Goal: Task Accomplishment & Management: Use online tool/utility

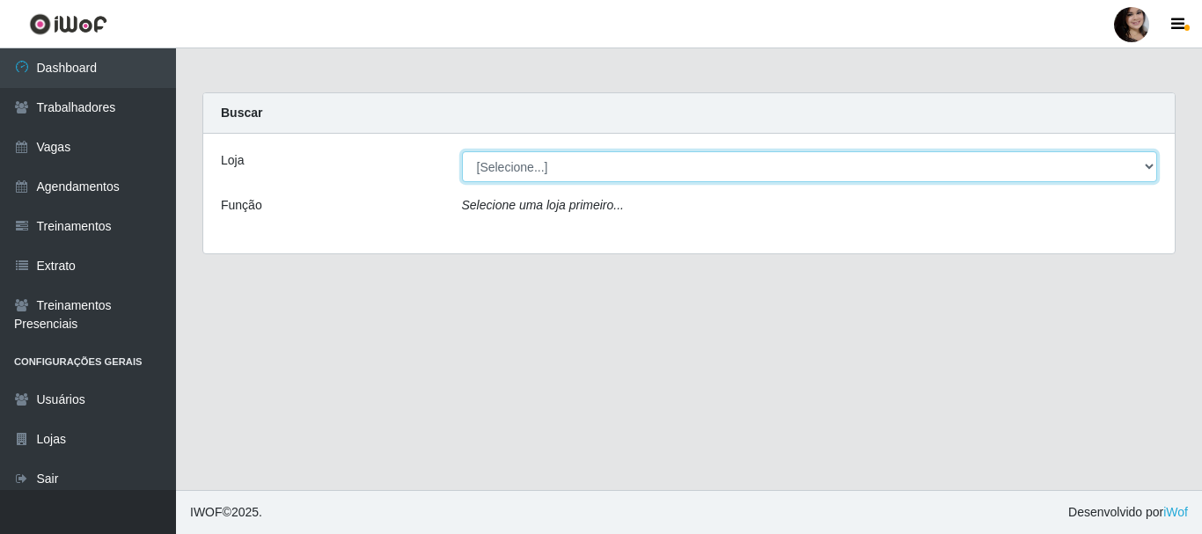
click at [1139, 171] on select "[Selecione...] SuperFácil Atacado - [PERSON_NAME]" at bounding box center [810, 166] width 696 height 31
select select "399"
click at [462, 151] on select "[Selecione...] SuperFácil Atacado - [PERSON_NAME]" at bounding box center [810, 166] width 696 height 31
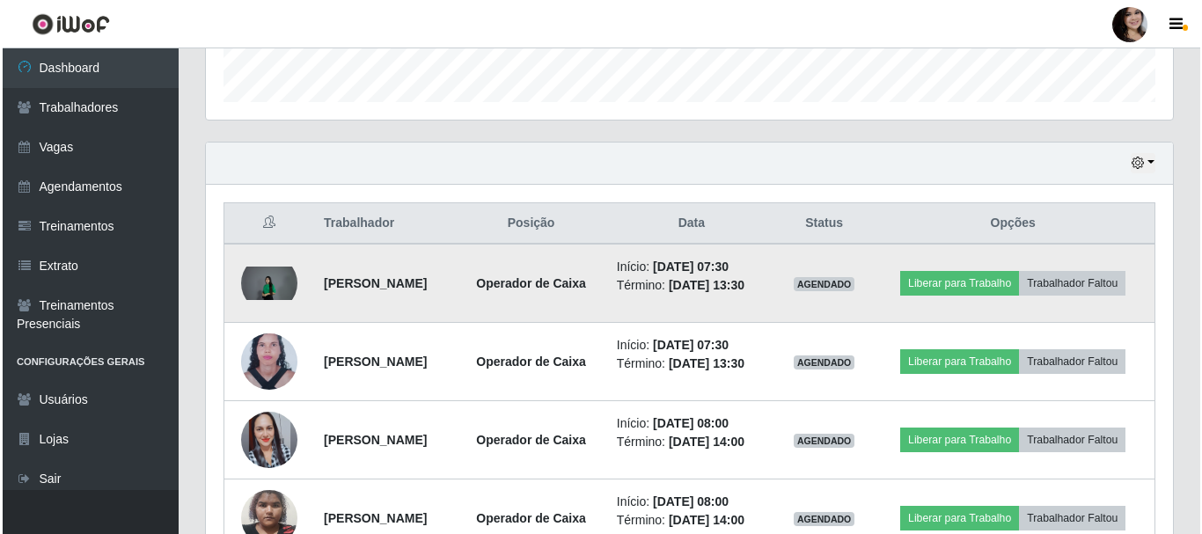
scroll to position [528, 0]
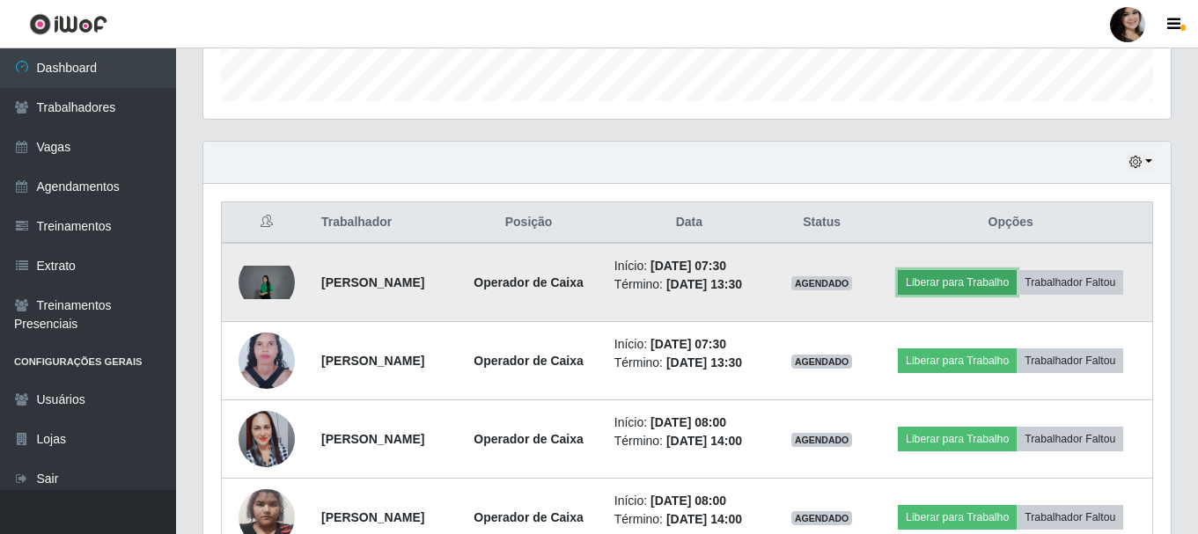
click at [938, 283] on button "Liberar para Trabalho" at bounding box center [957, 282] width 119 height 25
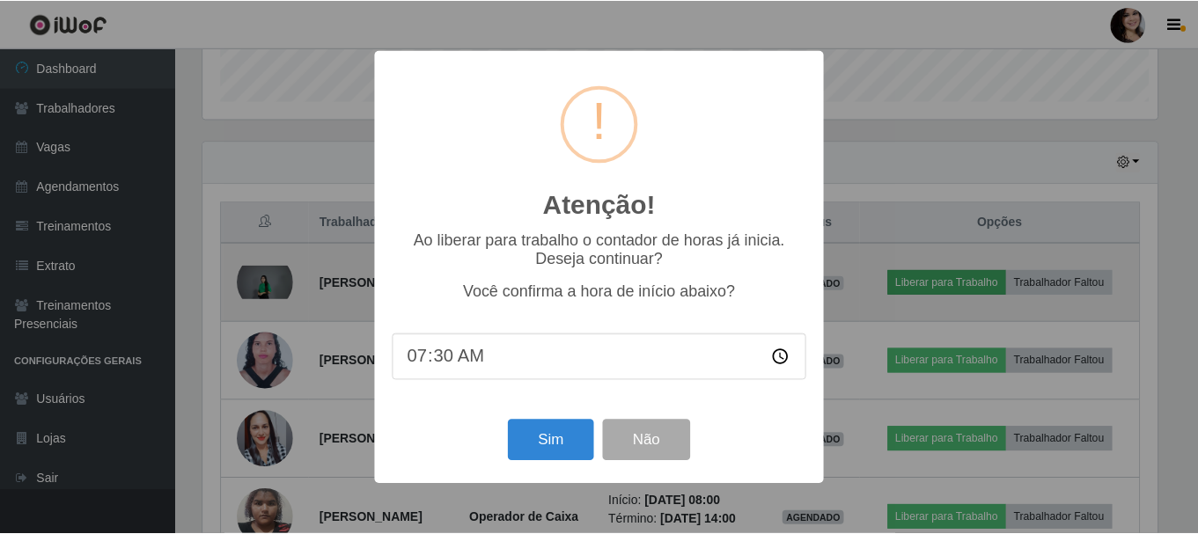
scroll to position [365, 959]
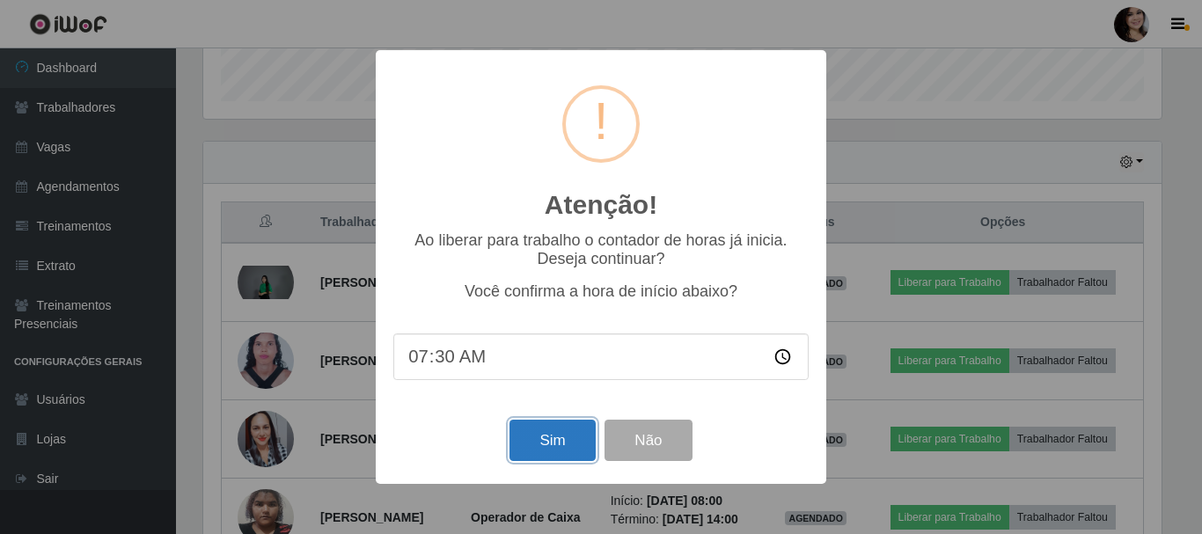
click at [536, 445] on button "Sim" at bounding box center [552, 440] width 85 height 41
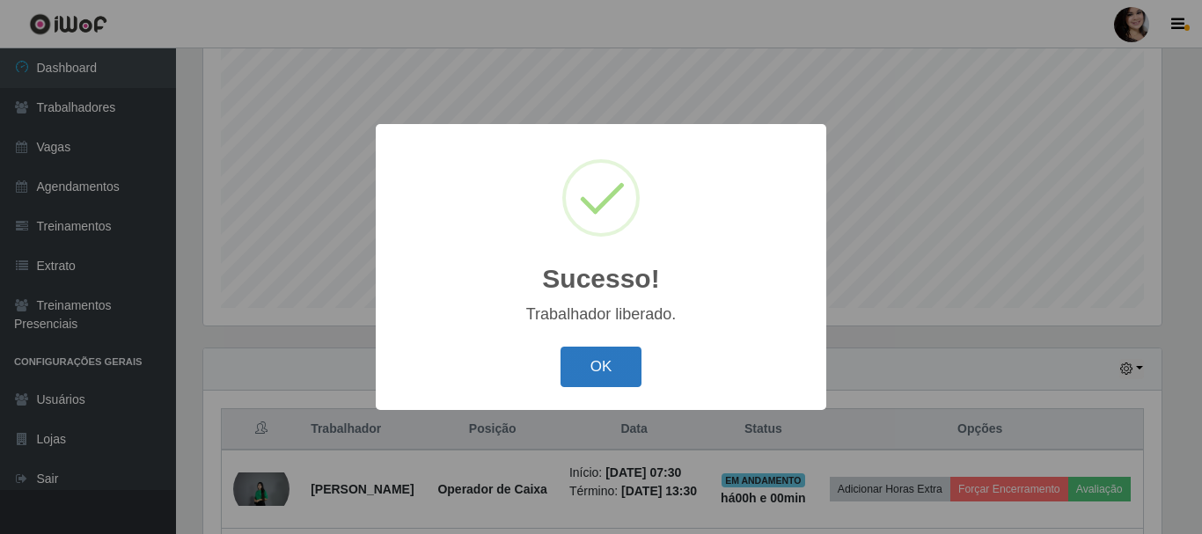
click at [606, 371] on button "OK" at bounding box center [602, 367] width 82 height 41
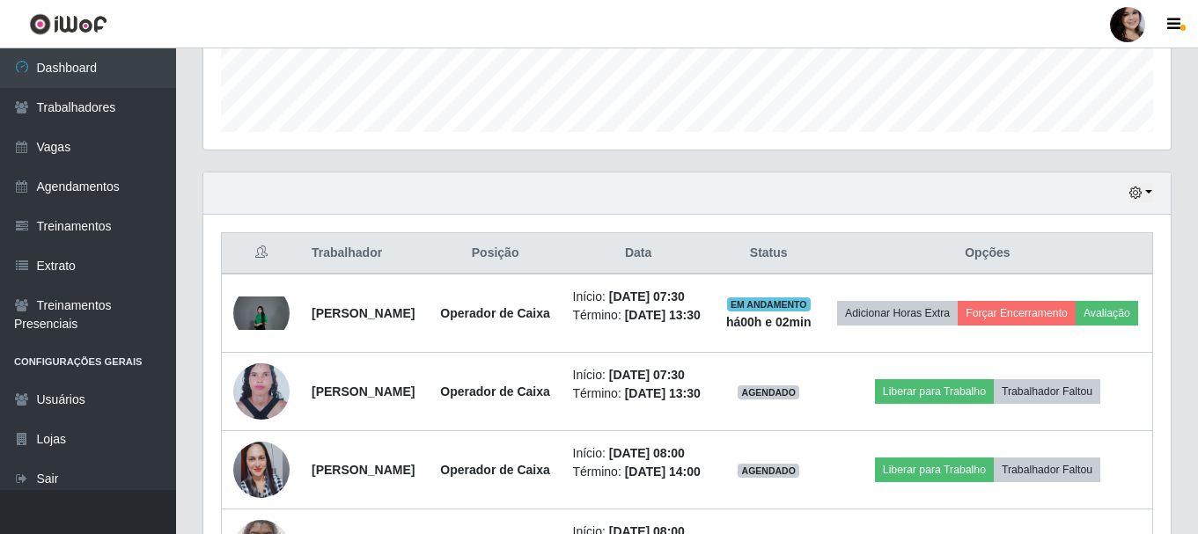
scroll to position [585, 0]
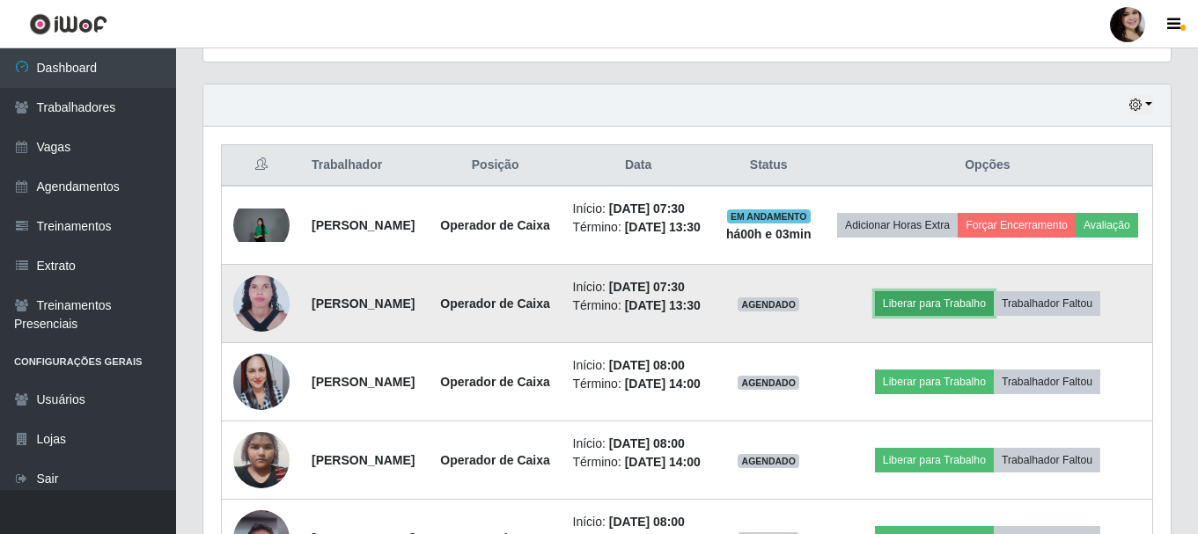
click at [952, 316] on button "Liberar para Trabalho" at bounding box center [934, 303] width 119 height 25
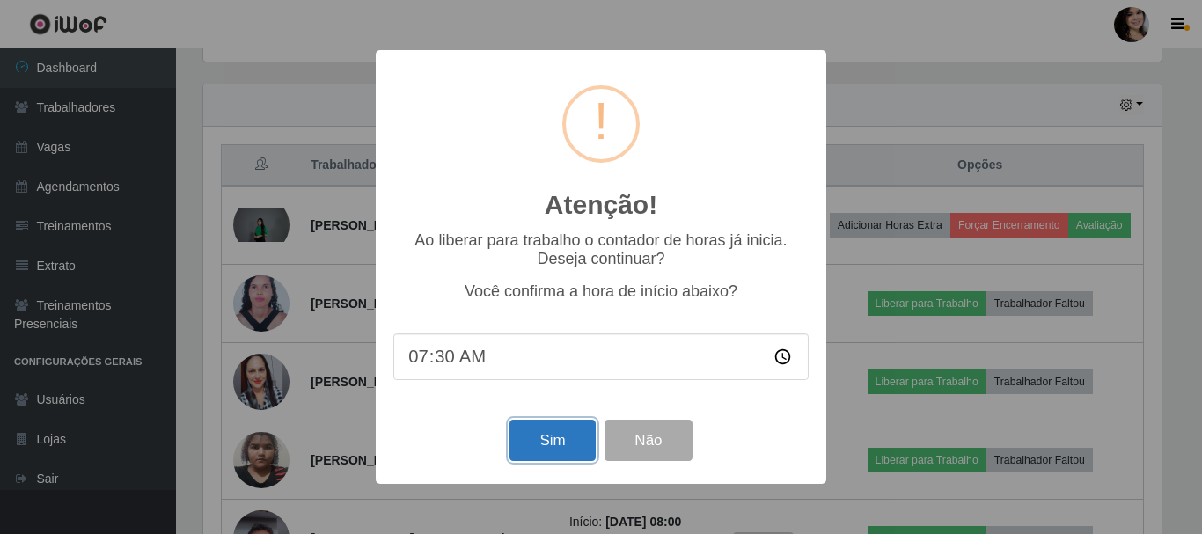
click at [559, 436] on button "Sim" at bounding box center [552, 440] width 85 height 41
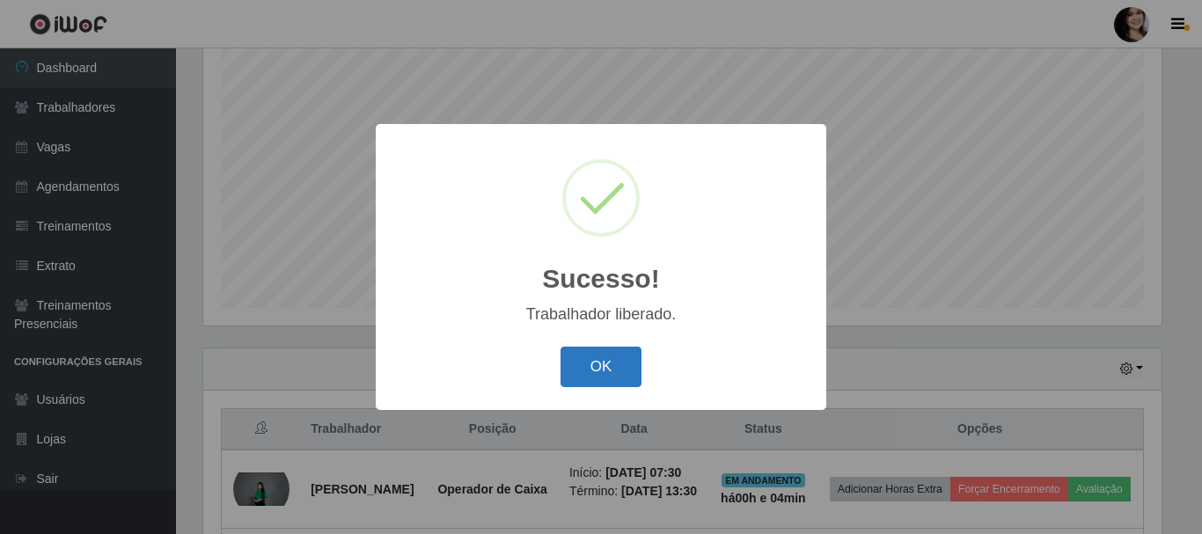
click at [590, 373] on button "OK" at bounding box center [602, 367] width 82 height 41
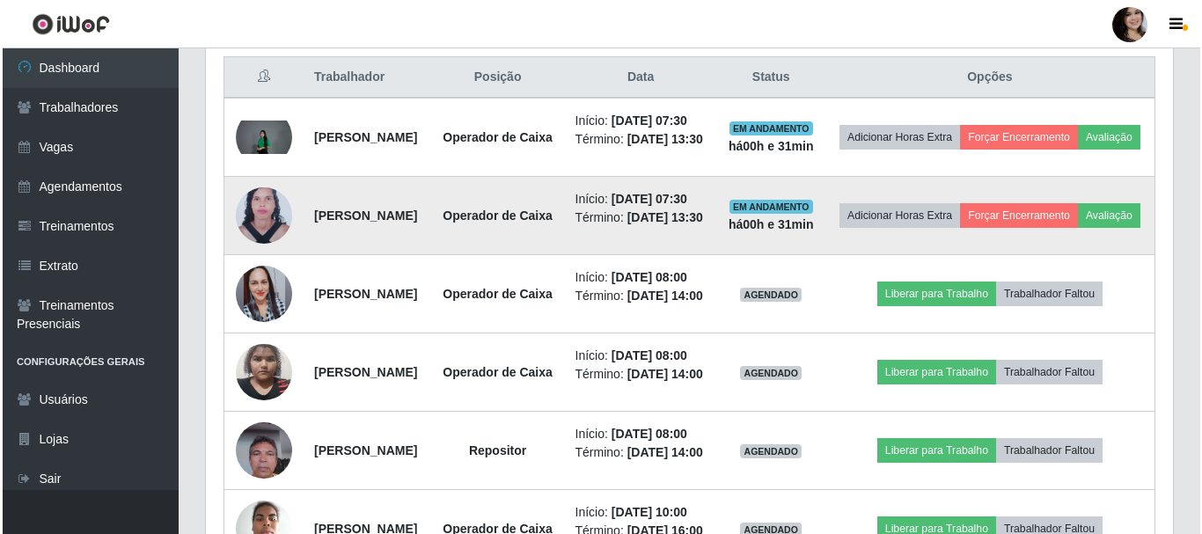
scroll to position [761, 0]
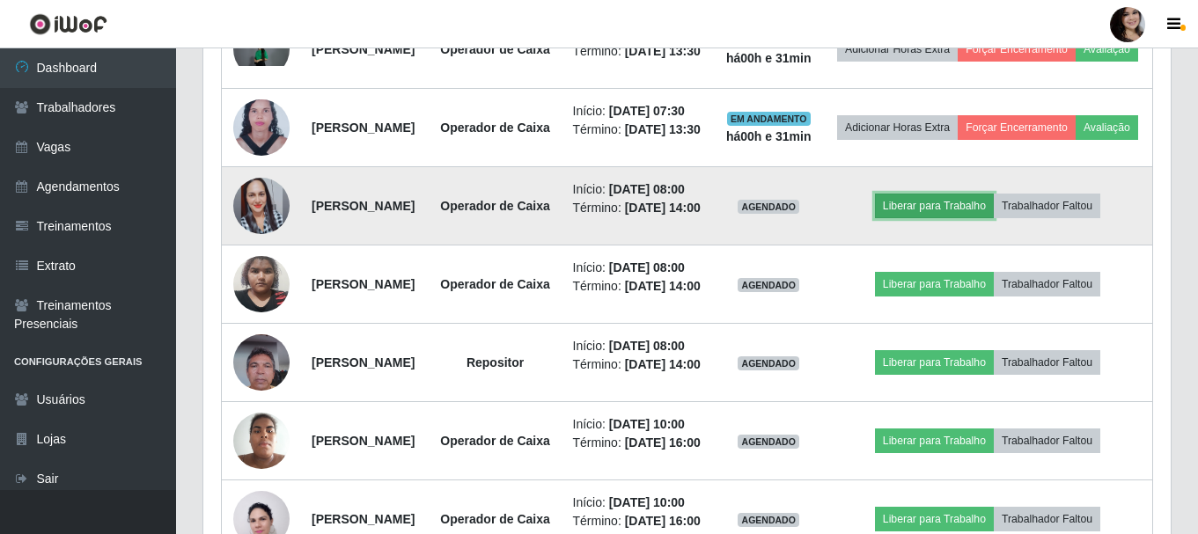
click at [933, 218] on button "Liberar para Trabalho" at bounding box center [934, 206] width 119 height 25
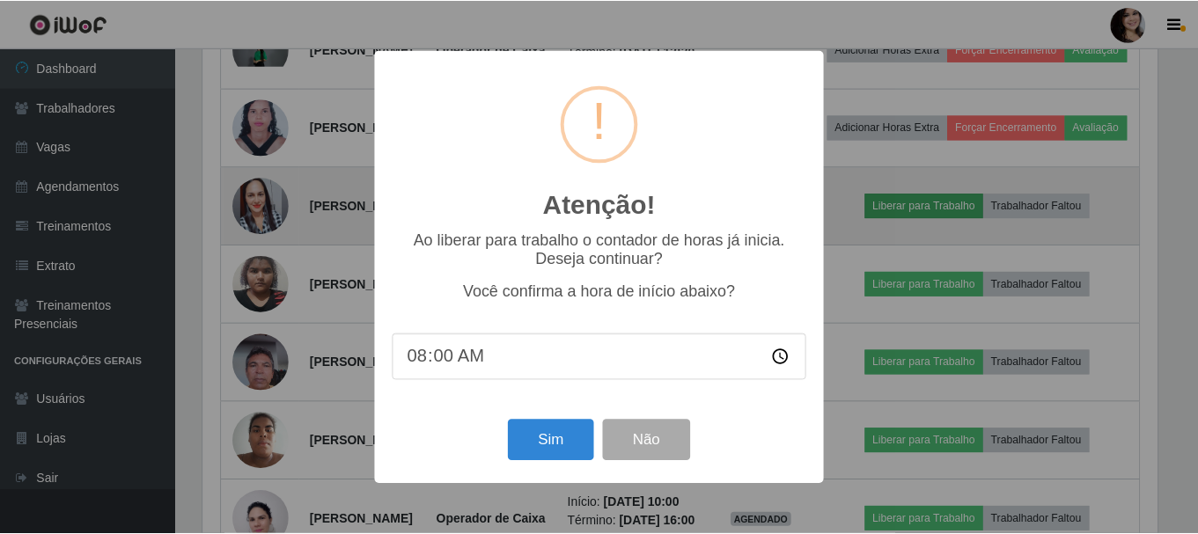
scroll to position [365, 959]
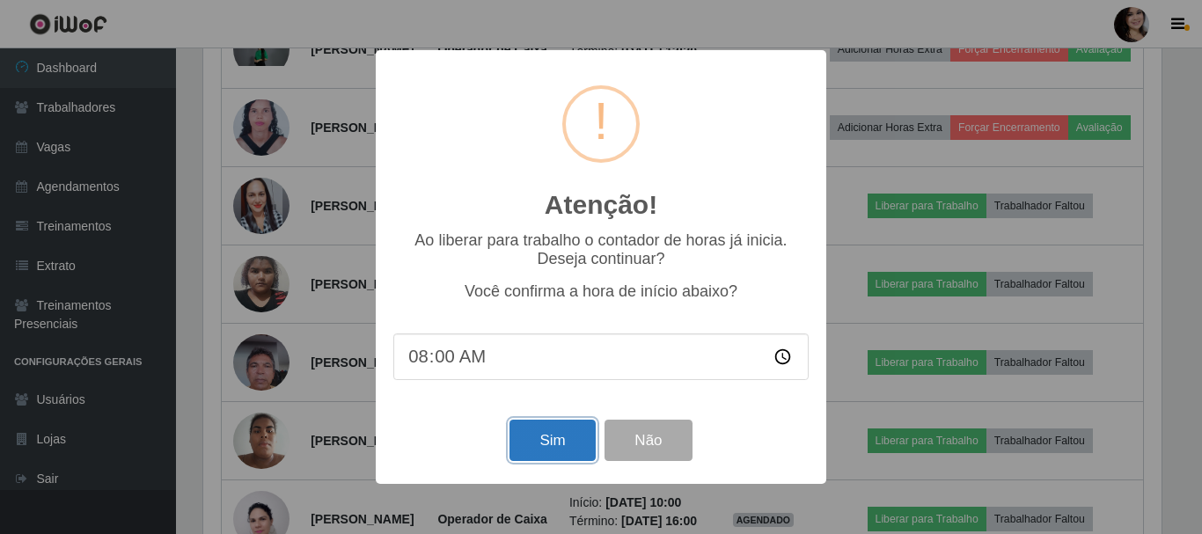
click at [562, 445] on button "Sim" at bounding box center [552, 440] width 85 height 41
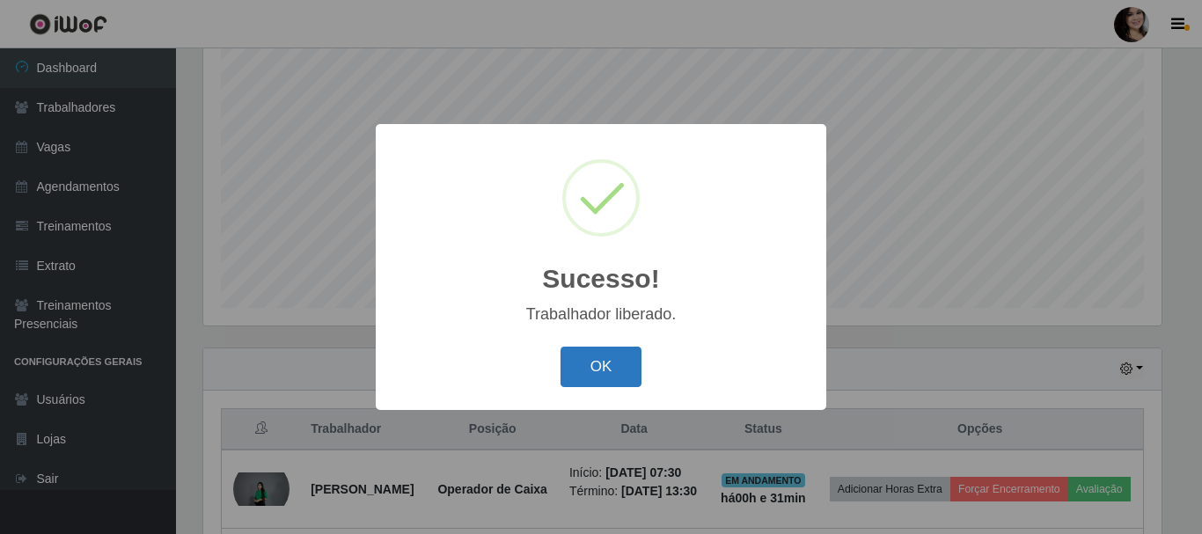
click at [599, 371] on button "OK" at bounding box center [602, 367] width 82 height 41
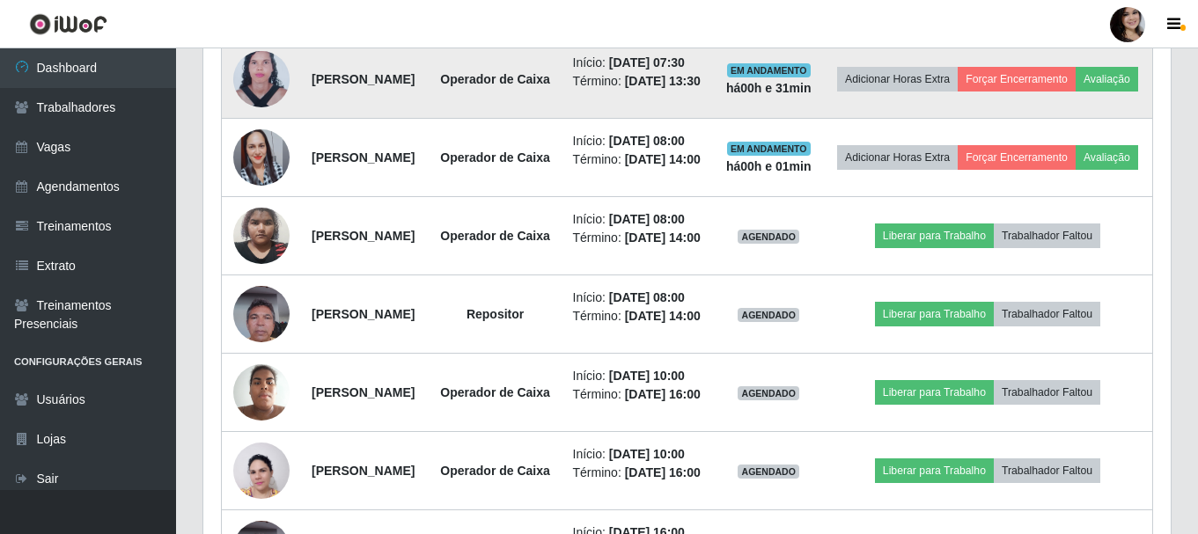
scroll to position [1025, 0]
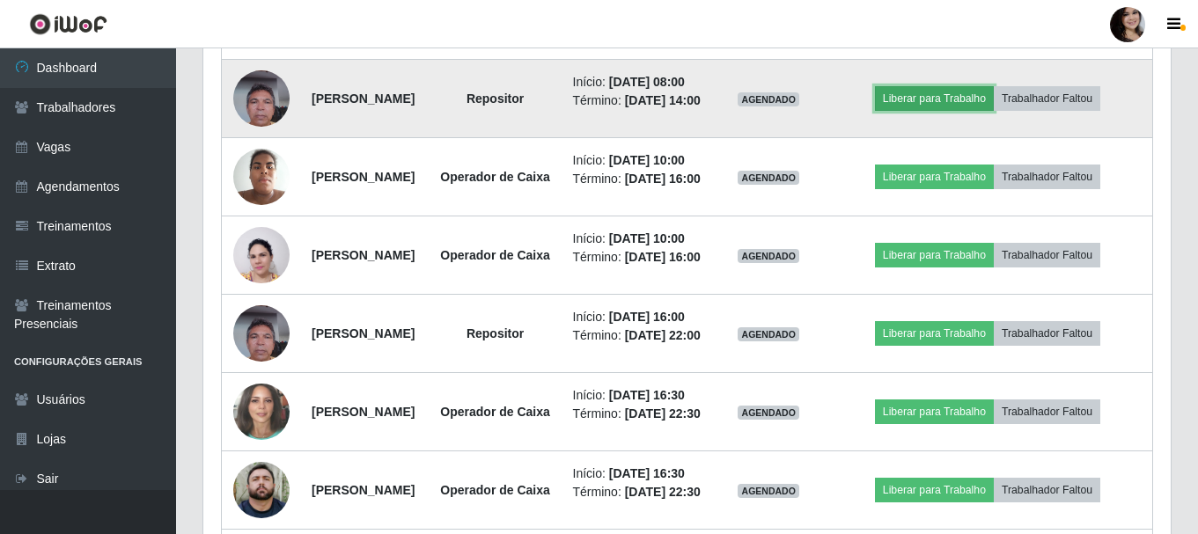
click at [926, 111] on button "Liberar para Trabalho" at bounding box center [934, 98] width 119 height 25
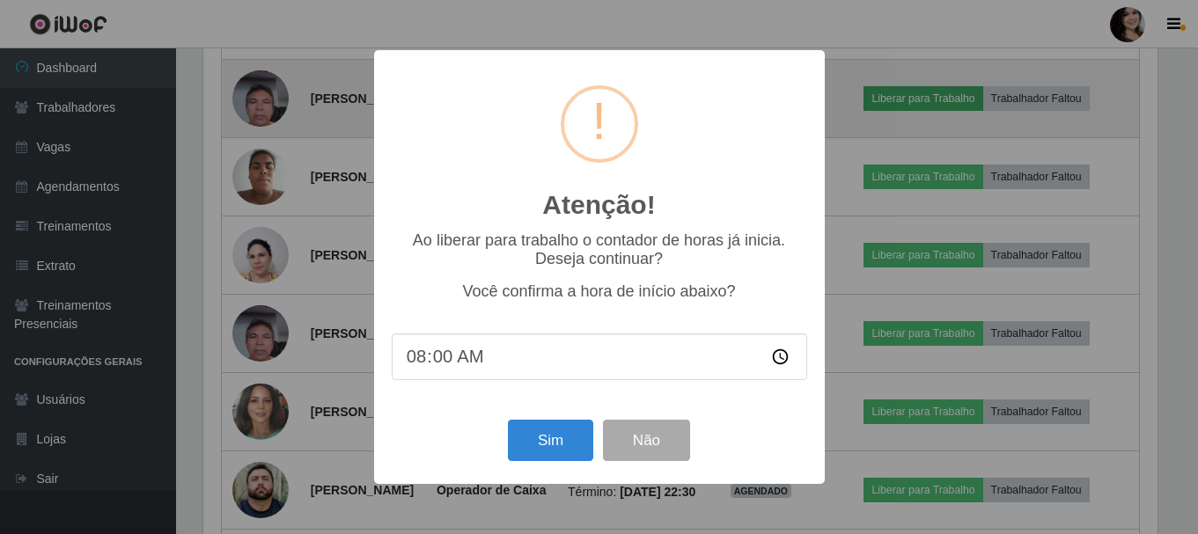
scroll to position [365, 959]
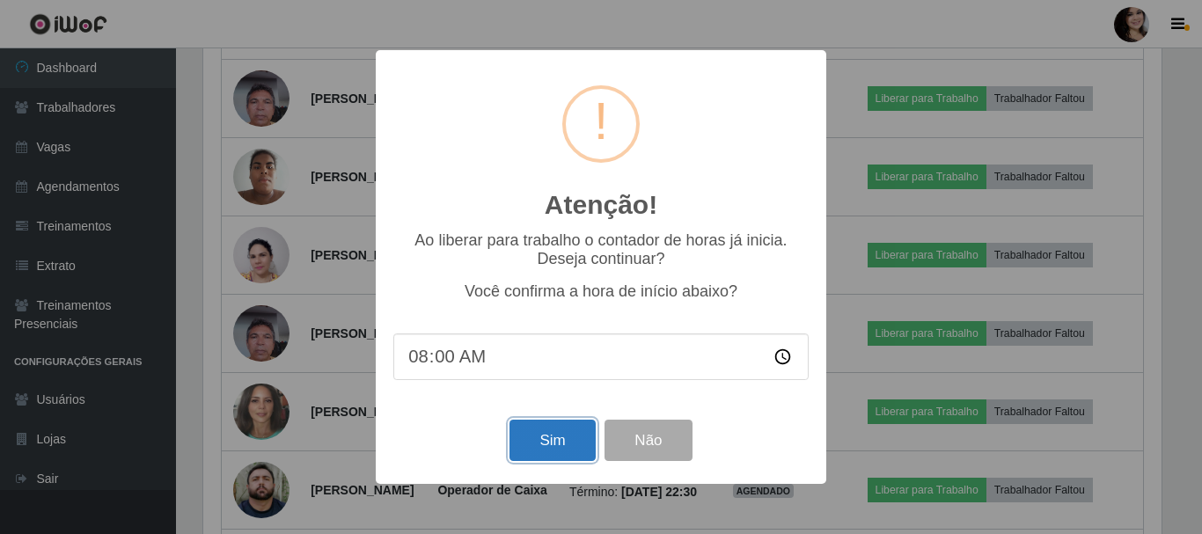
click at [554, 437] on button "Sim" at bounding box center [552, 440] width 85 height 41
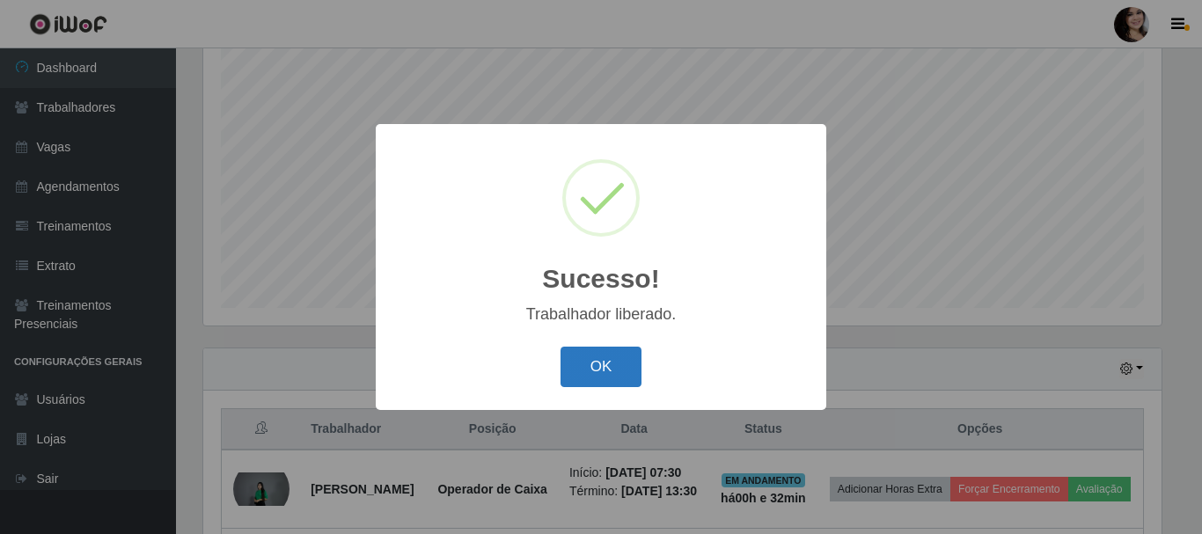
click at [596, 362] on button "OK" at bounding box center [602, 367] width 82 height 41
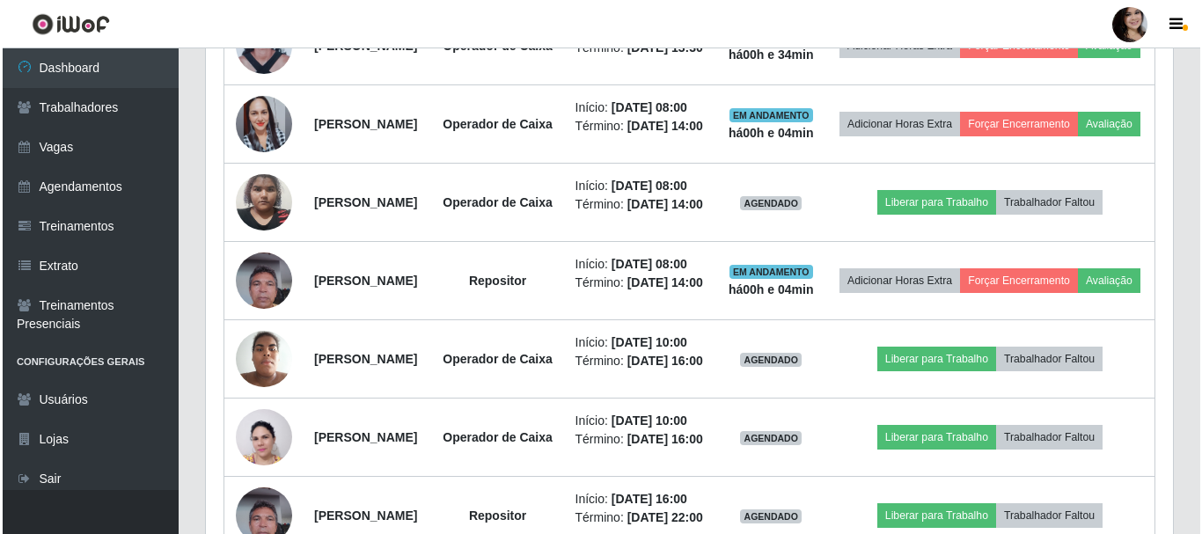
scroll to position [849, 0]
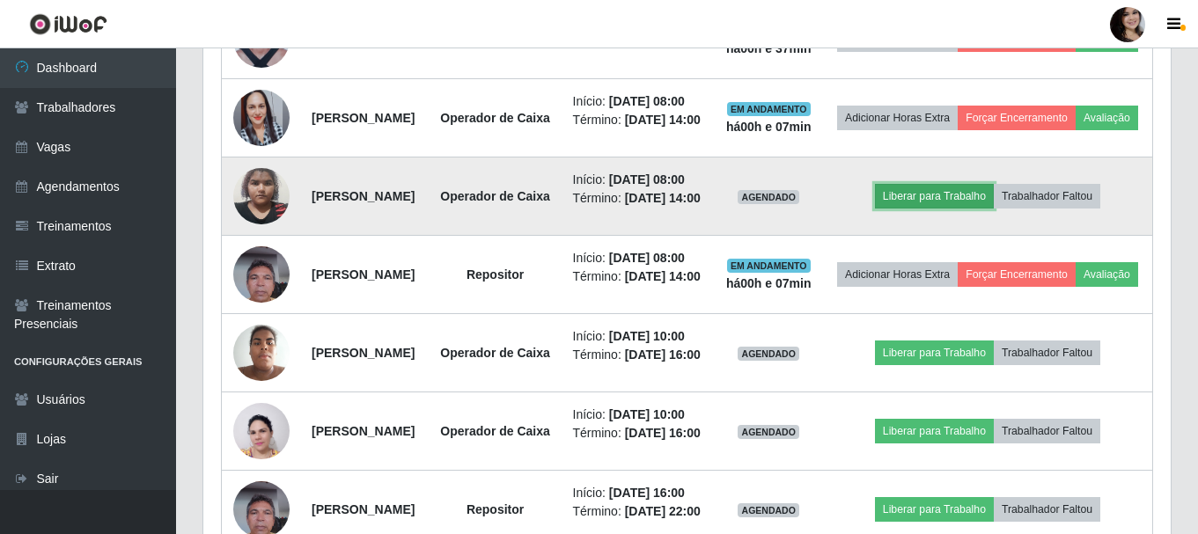
click at [992, 209] on button "Liberar para Trabalho" at bounding box center [934, 196] width 119 height 25
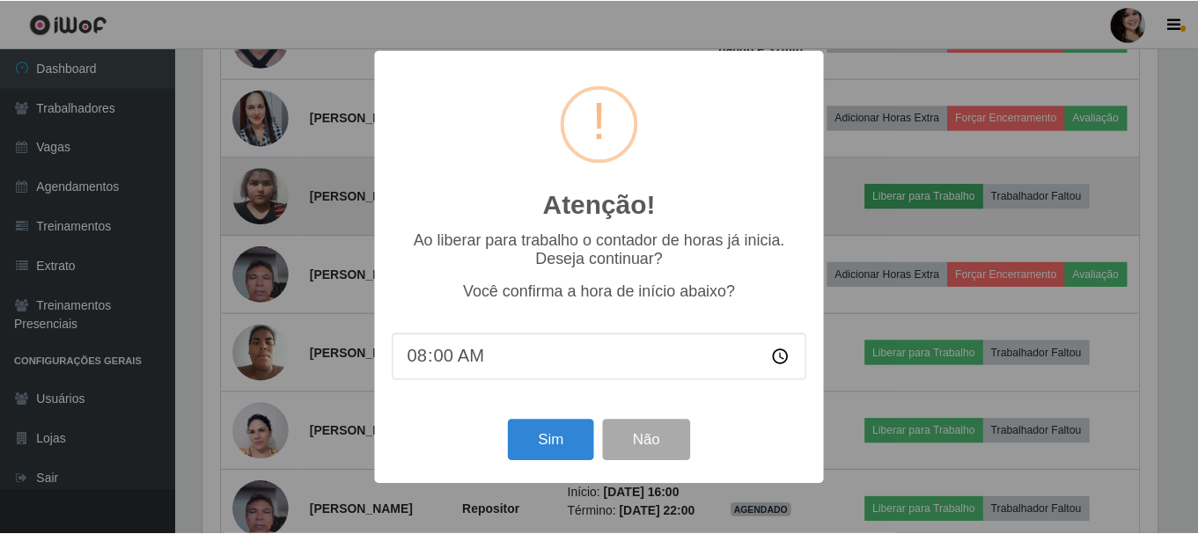
scroll to position [365, 959]
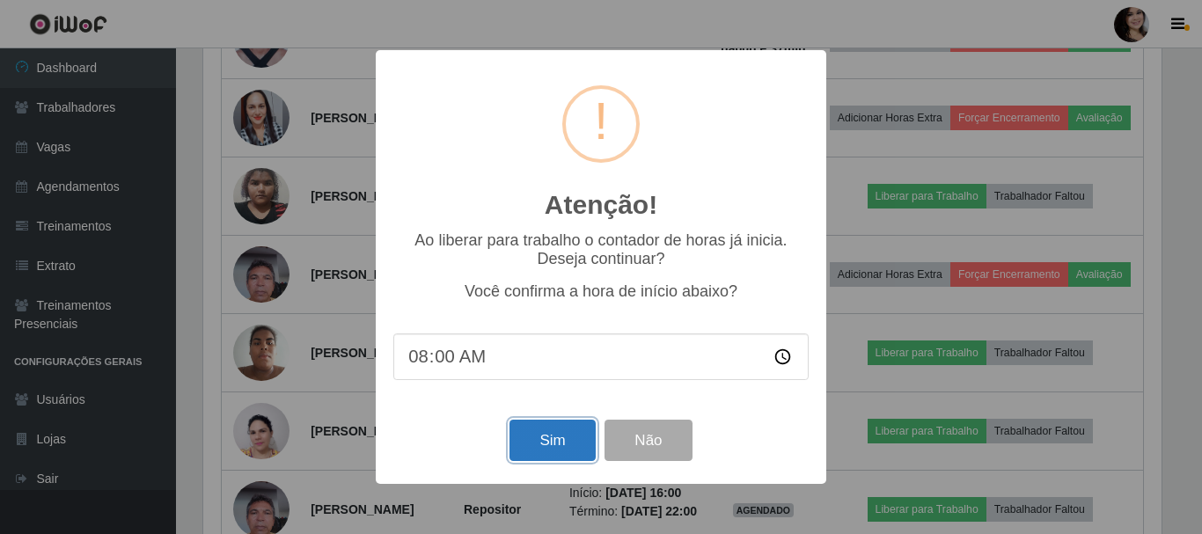
click at [569, 447] on button "Sim" at bounding box center [552, 440] width 85 height 41
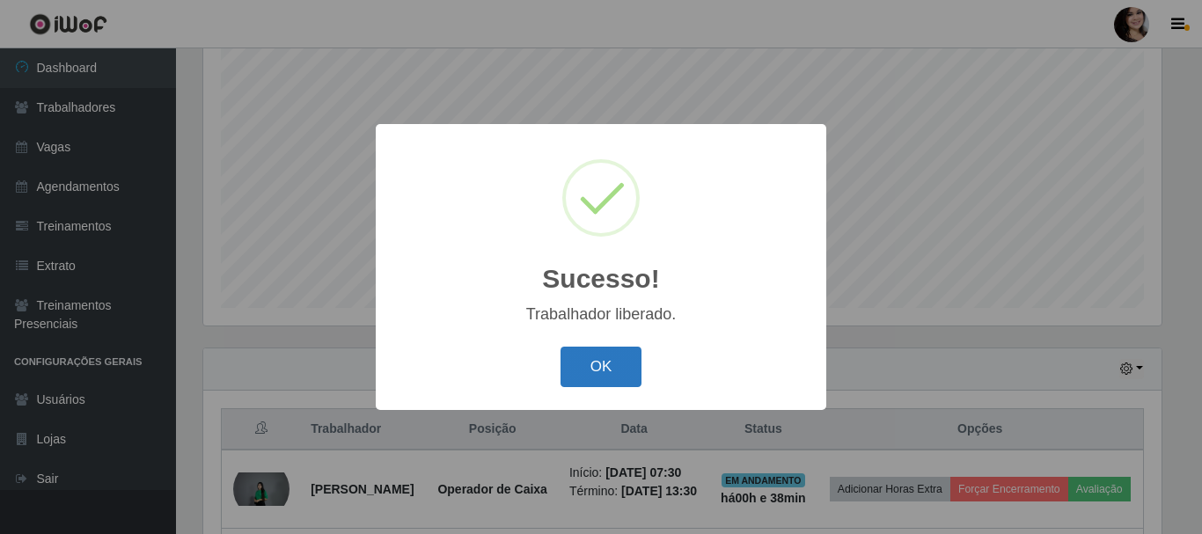
click at [588, 368] on button "OK" at bounding box center [602, 367] width 82 height 41
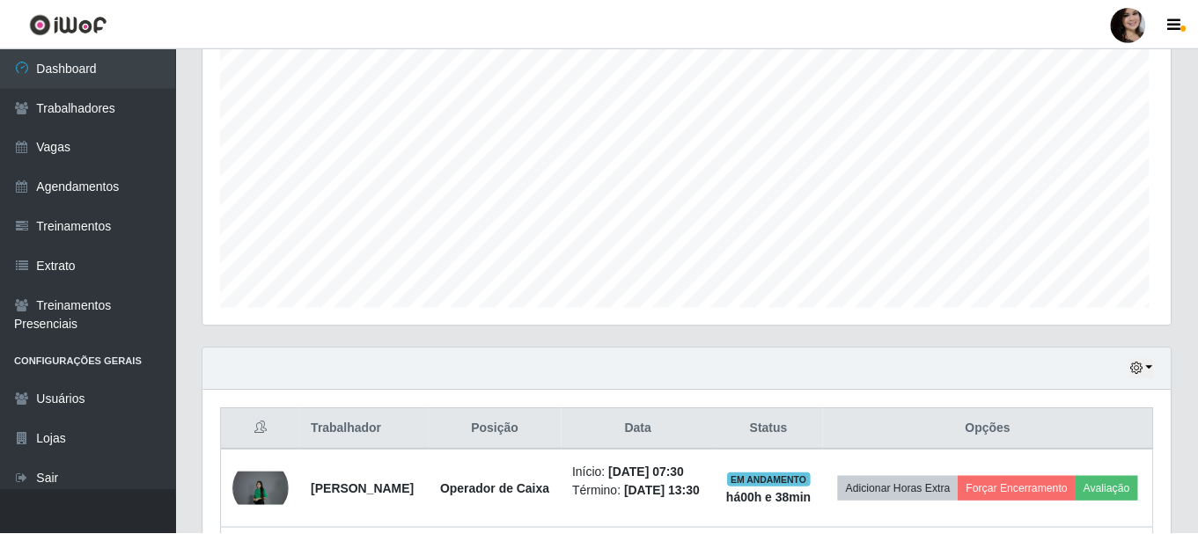
scroll to position [365, 967]
